Goal: Information Seeking & Learning: Learn about a topic

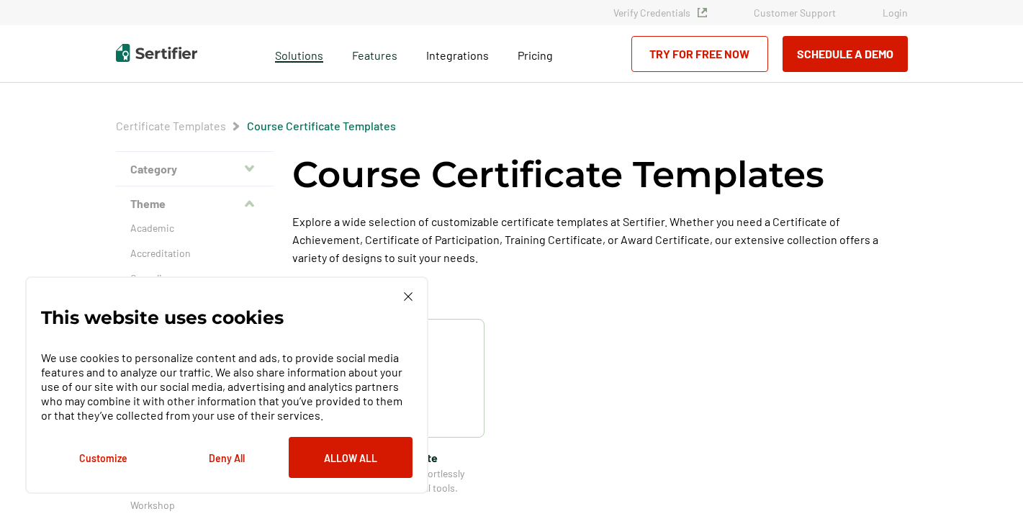
click at [290, 58] on span "Solutions" at bounding box center [299, 54] width 48 height 18
click at [413, 293] on div "This website uses cookies We use cookies to personalize content and ads, to pro…" at bounding box center [226, 386] width 403 height 218
click at [409, 302] on div "This website uses cookies We use cookies to personalize content and ads, to pro…" at bounding box center [227, 385] width 372 height 186
click at [318, 458] on button "Allow All" at bounding box center [351, 457] width 124 height 41
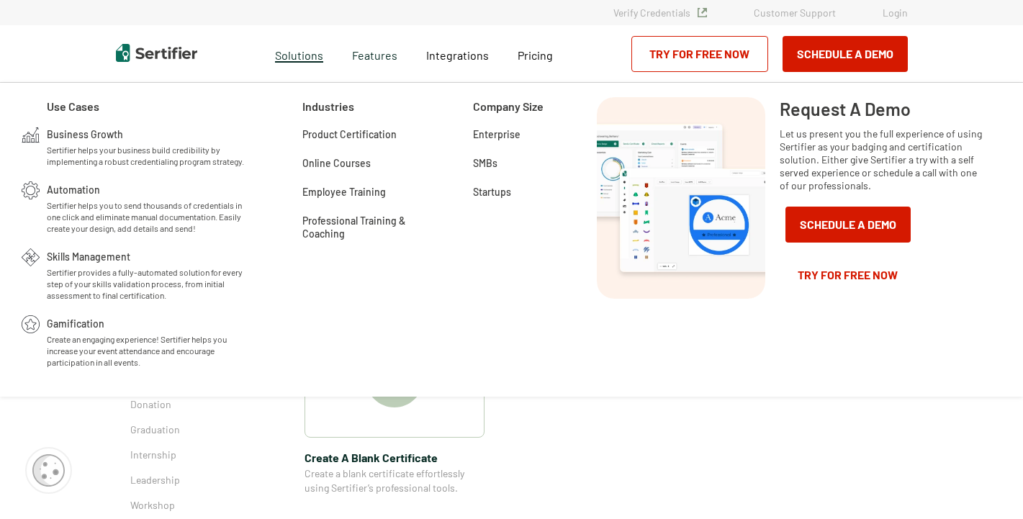
click at [300, 59] on span "Solutions" at bounding box center [299, 54] width 48 height 18
click at [300, 54] on span "Solutions" at bounding box center [299, 54] width 48 height 18
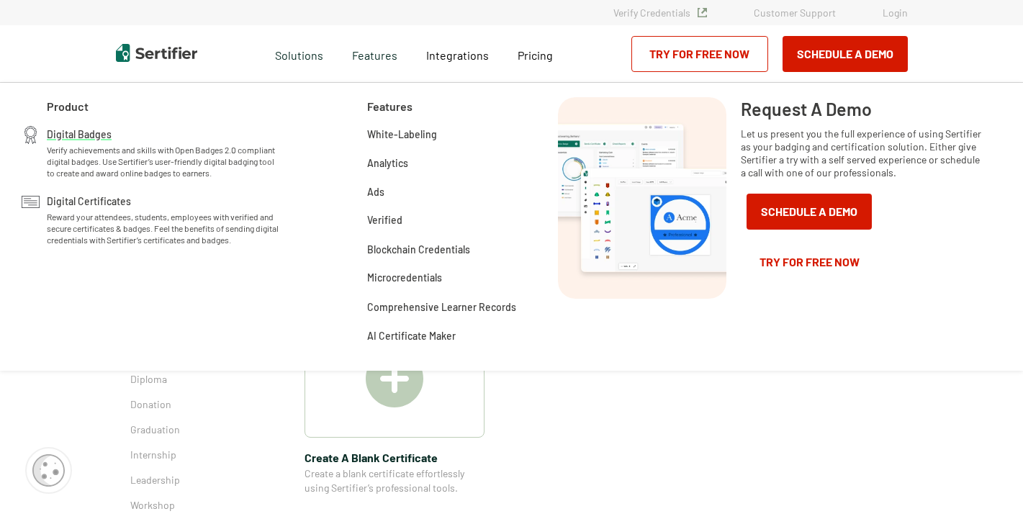
click at [84, 154] on span "Verify achievements and skills with Open Badges 2.0 compliant digital badges. U…" at bounding box center [163, 161] width 233 height 35
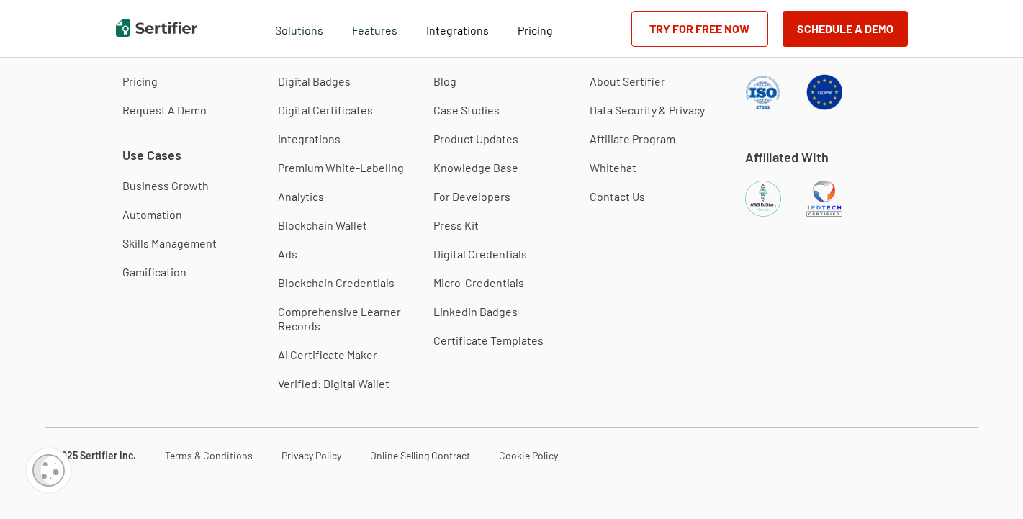
scroll to position [6272, 0]
